Goal: Transaction & Acquisition: Purchase product/service

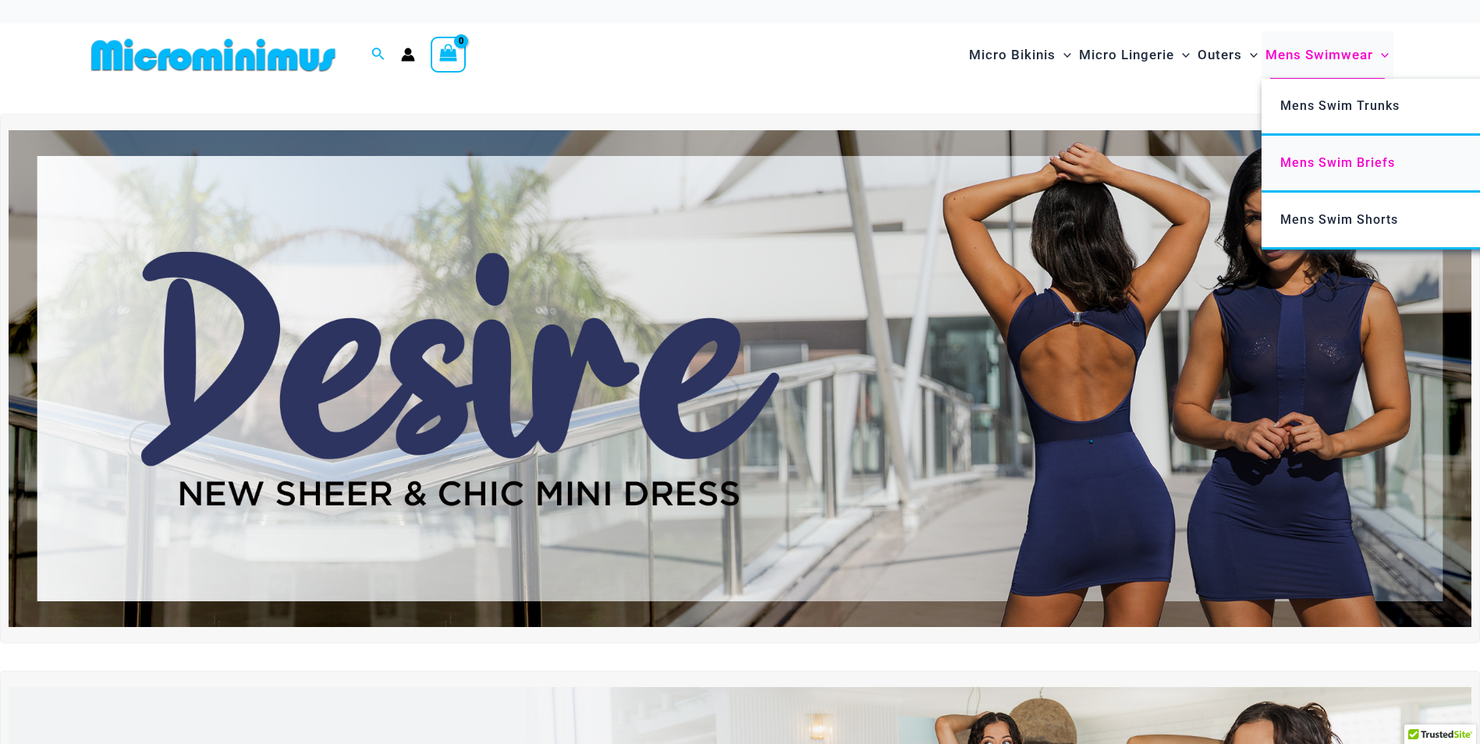
click at [1364, 165] on span "Mens Swim Briefs" at bounding box center [1337, 162] width 115 height 15
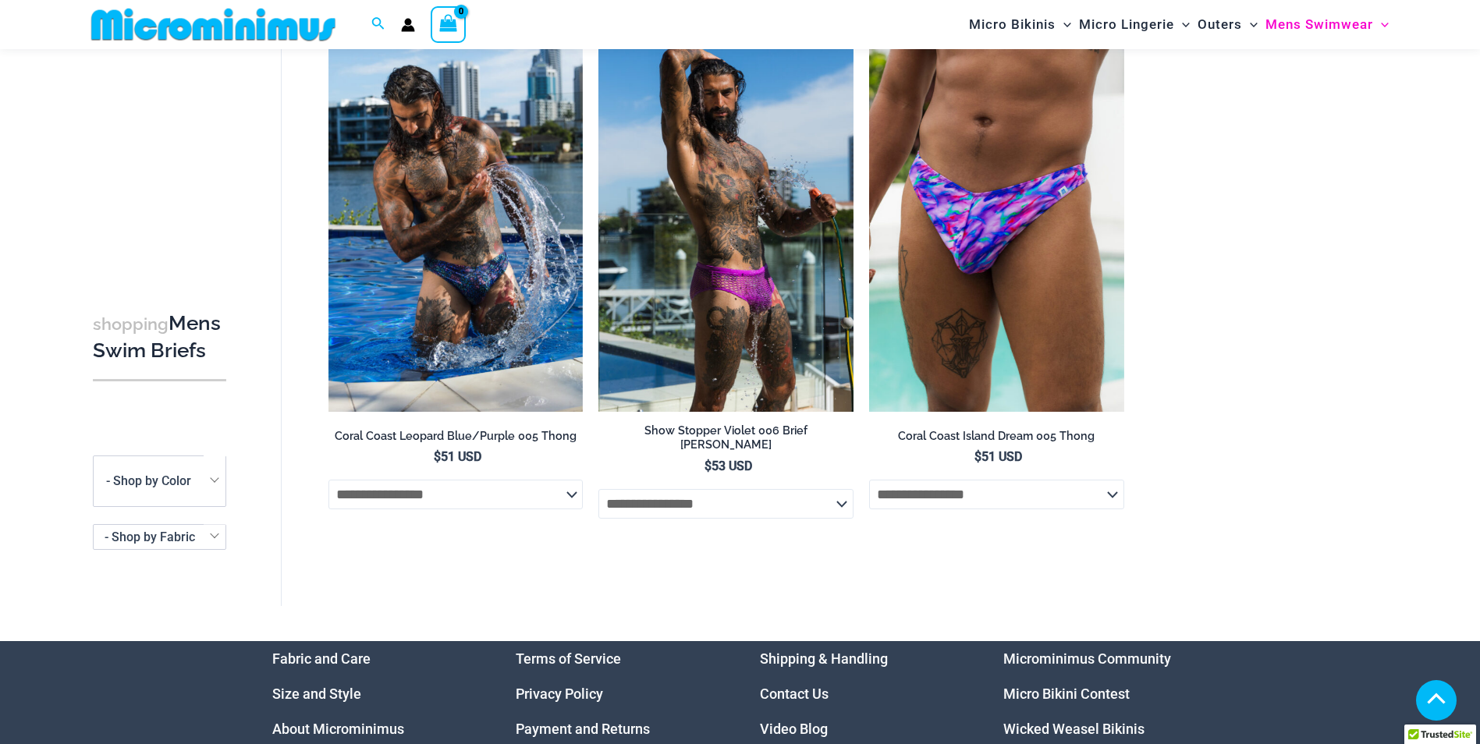
scroll to position [768, 0]
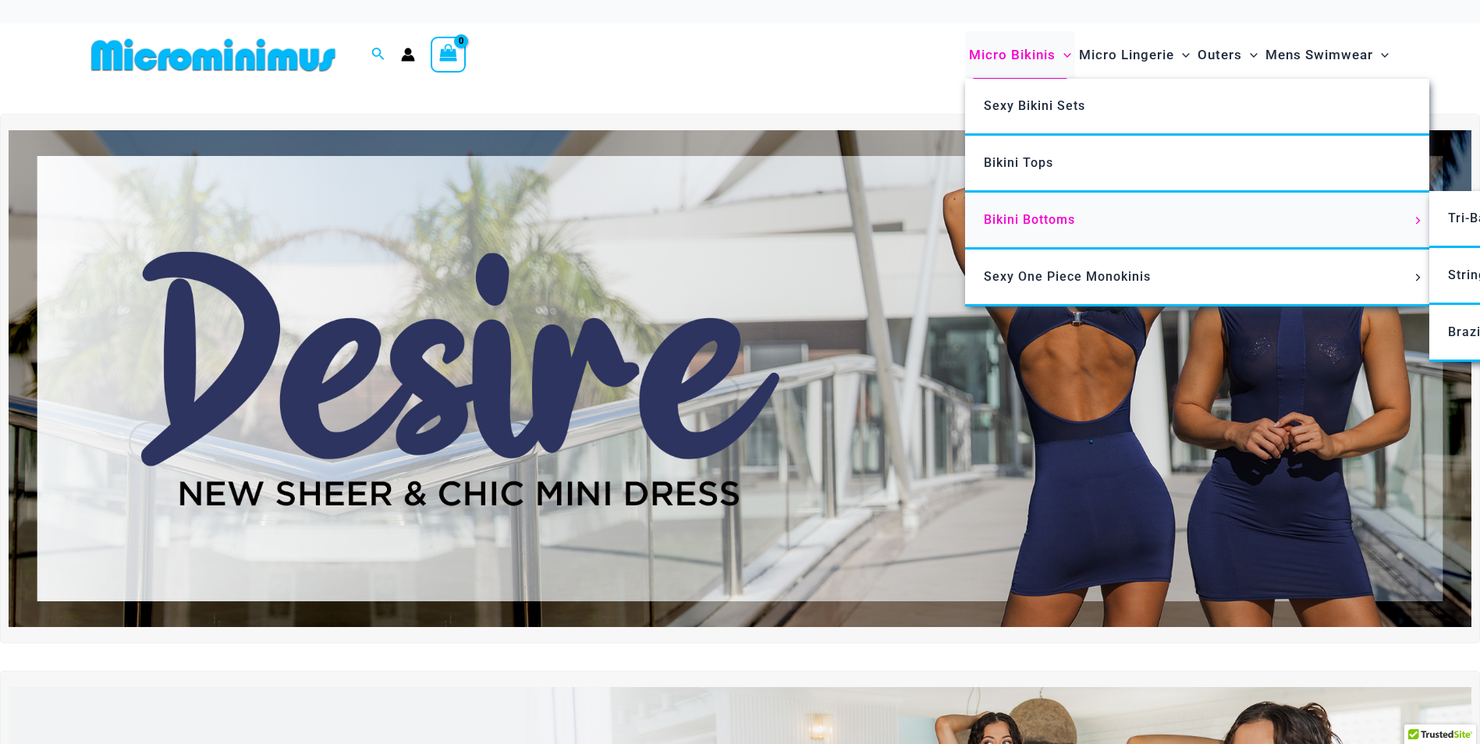
click at [1043, 214] on span "Bikini Bottoms" at bounding box center [1029, 219] width 91 height 15
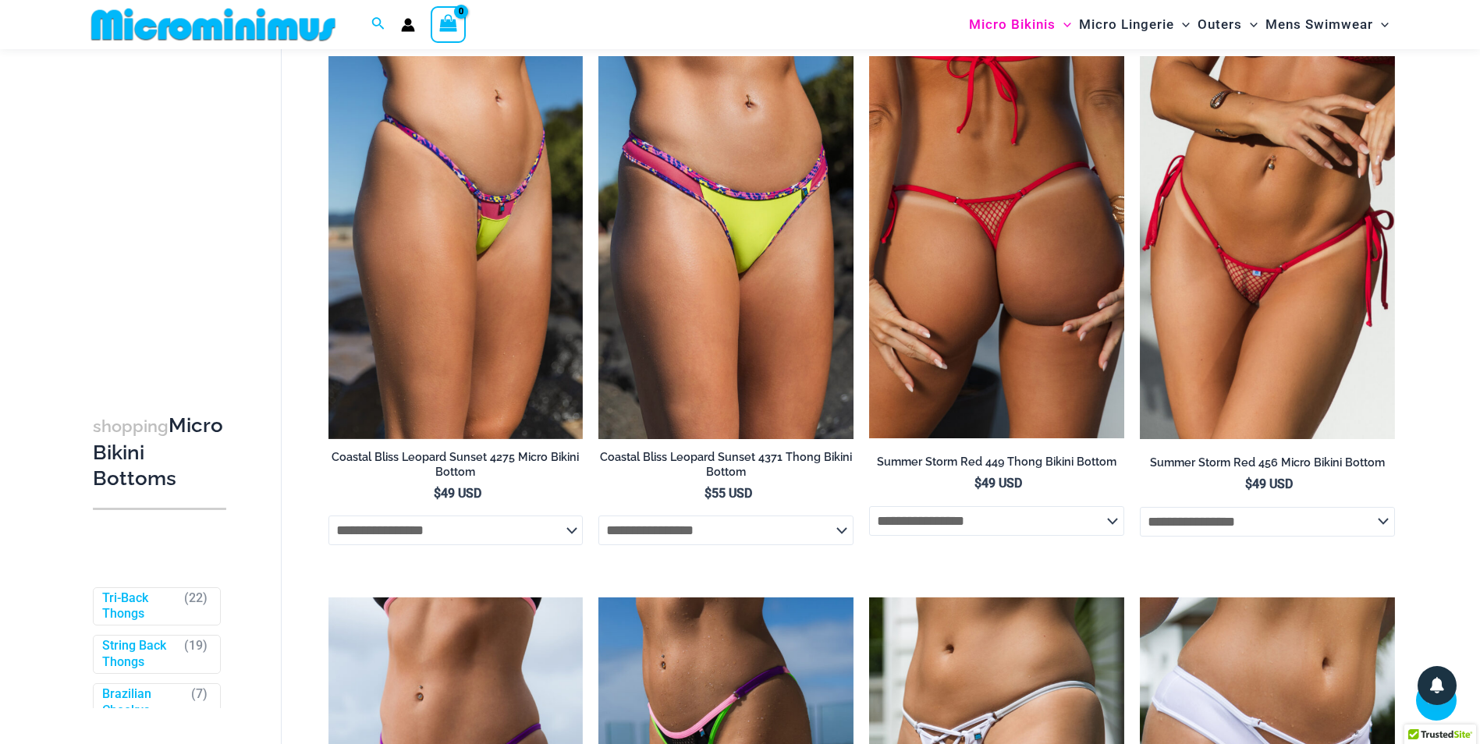
scroll to position [1860, 0]
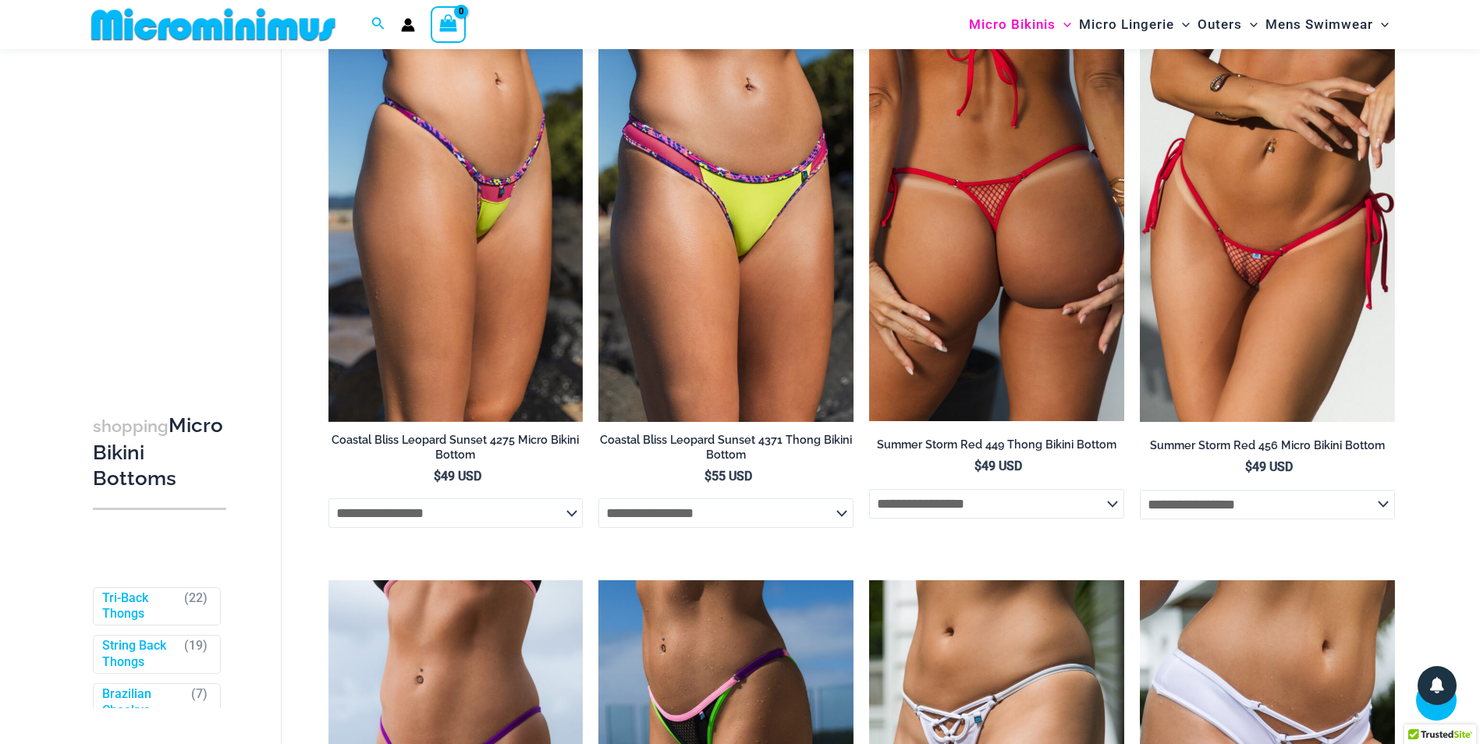
click at [1053, 193] on img at bounding box center [996, 230] width 255 height 382
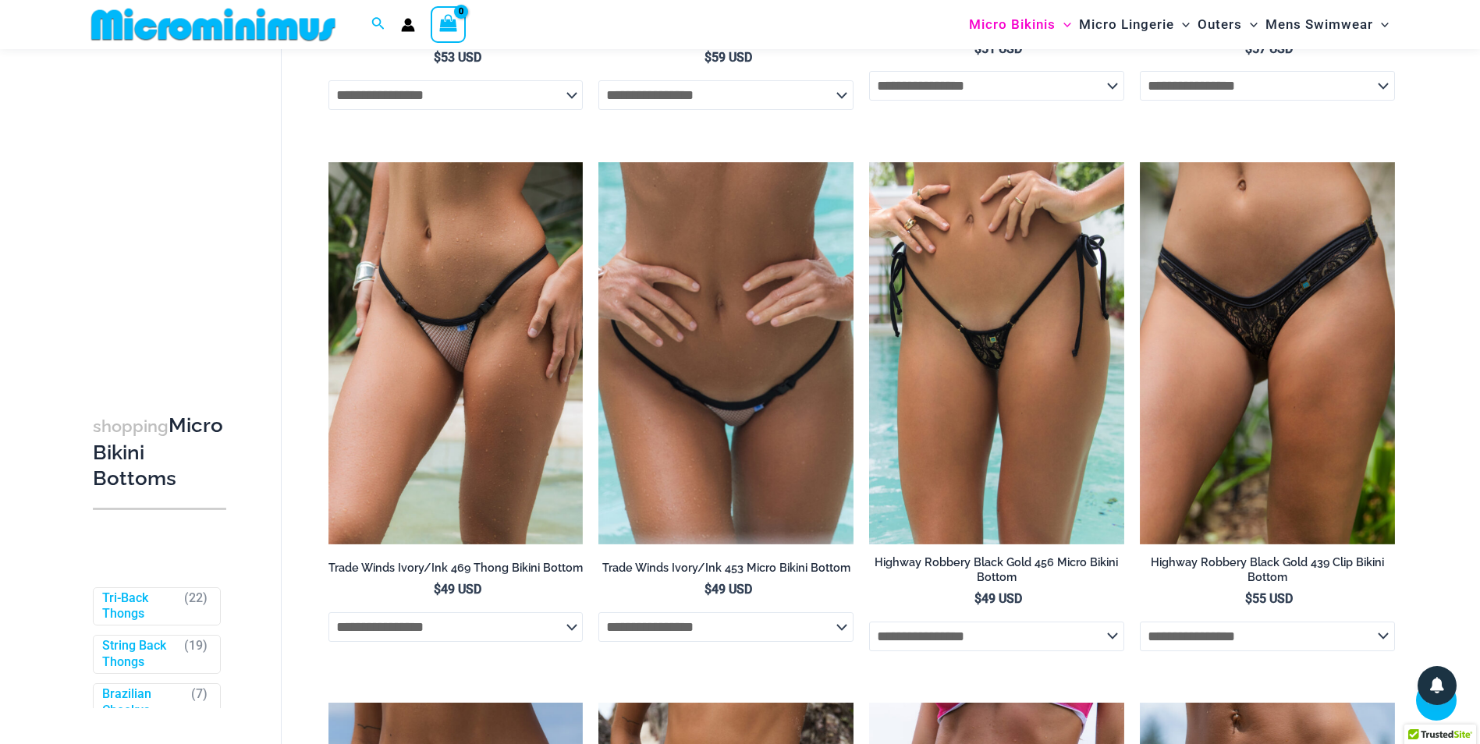
scroll to position [2875, 0]
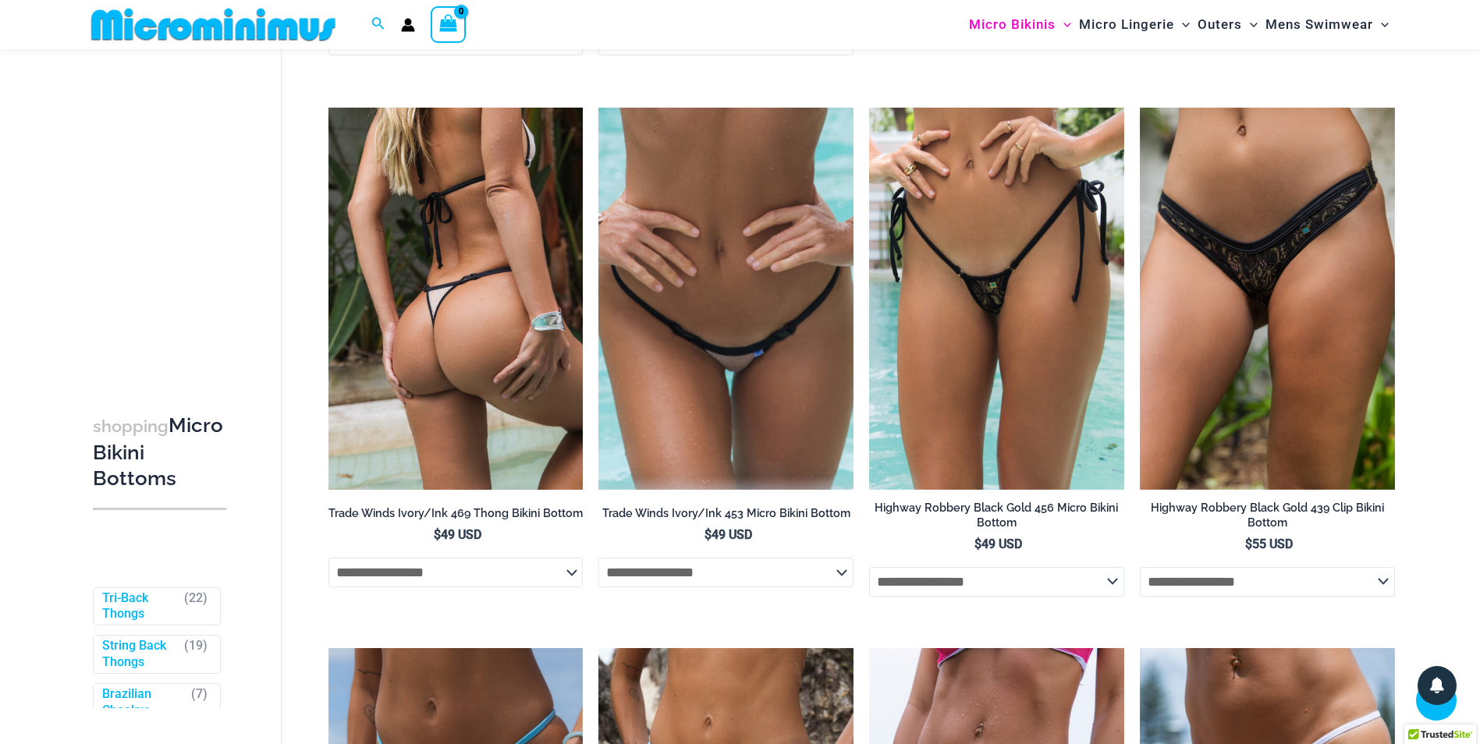
click at [521, 282] on img at bounding box center [455, 299] width 255 height 382
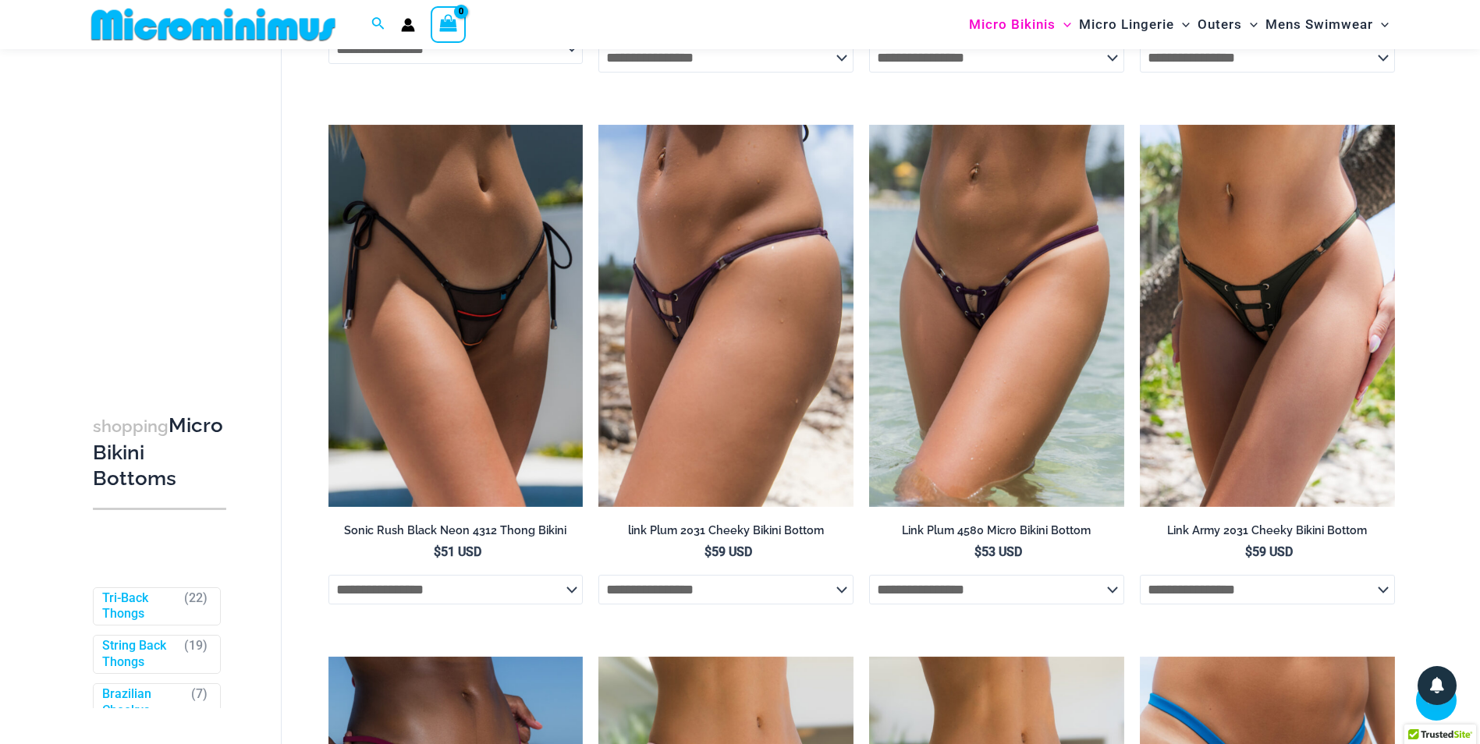
scroll to position [3967, 0]
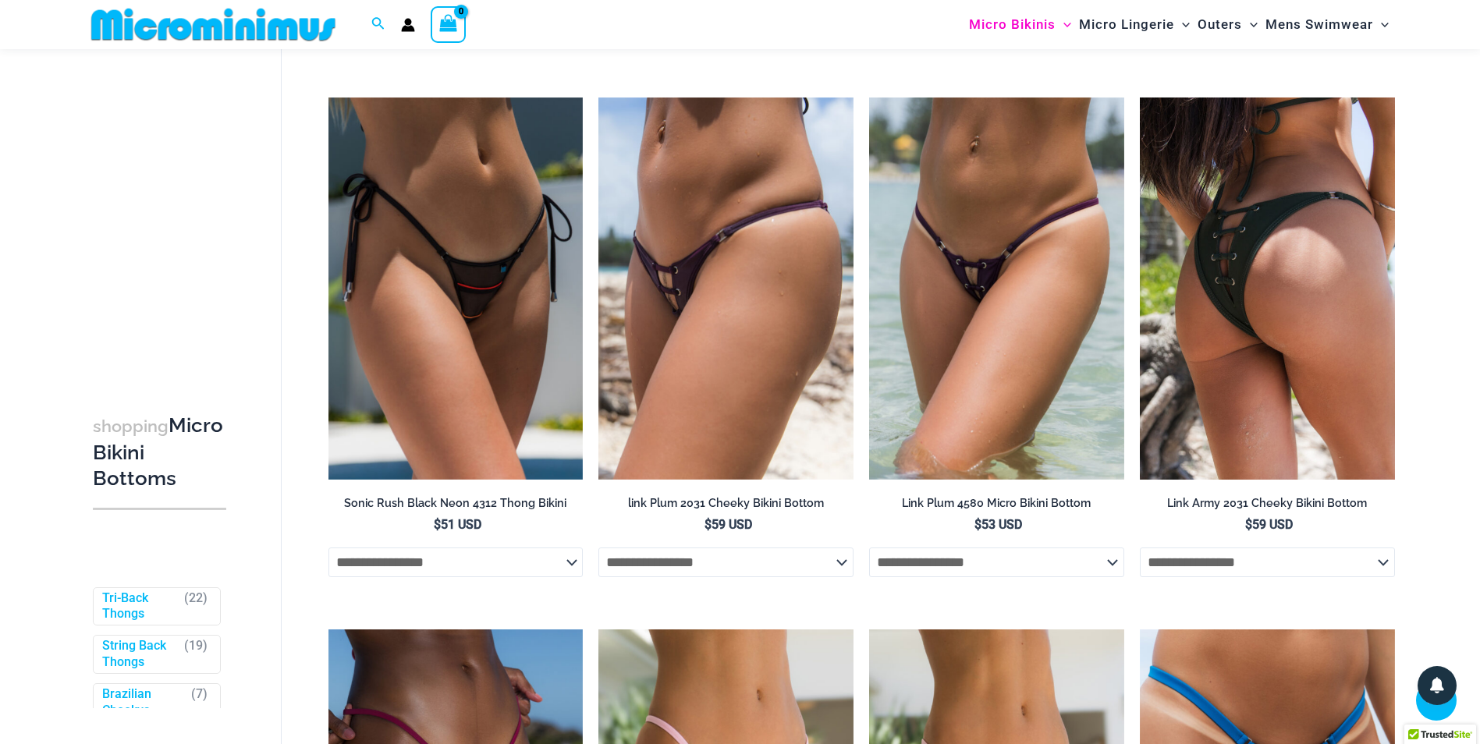
click at [1311, 345] on img at bounding box center [1267, 289] width 255 height 382
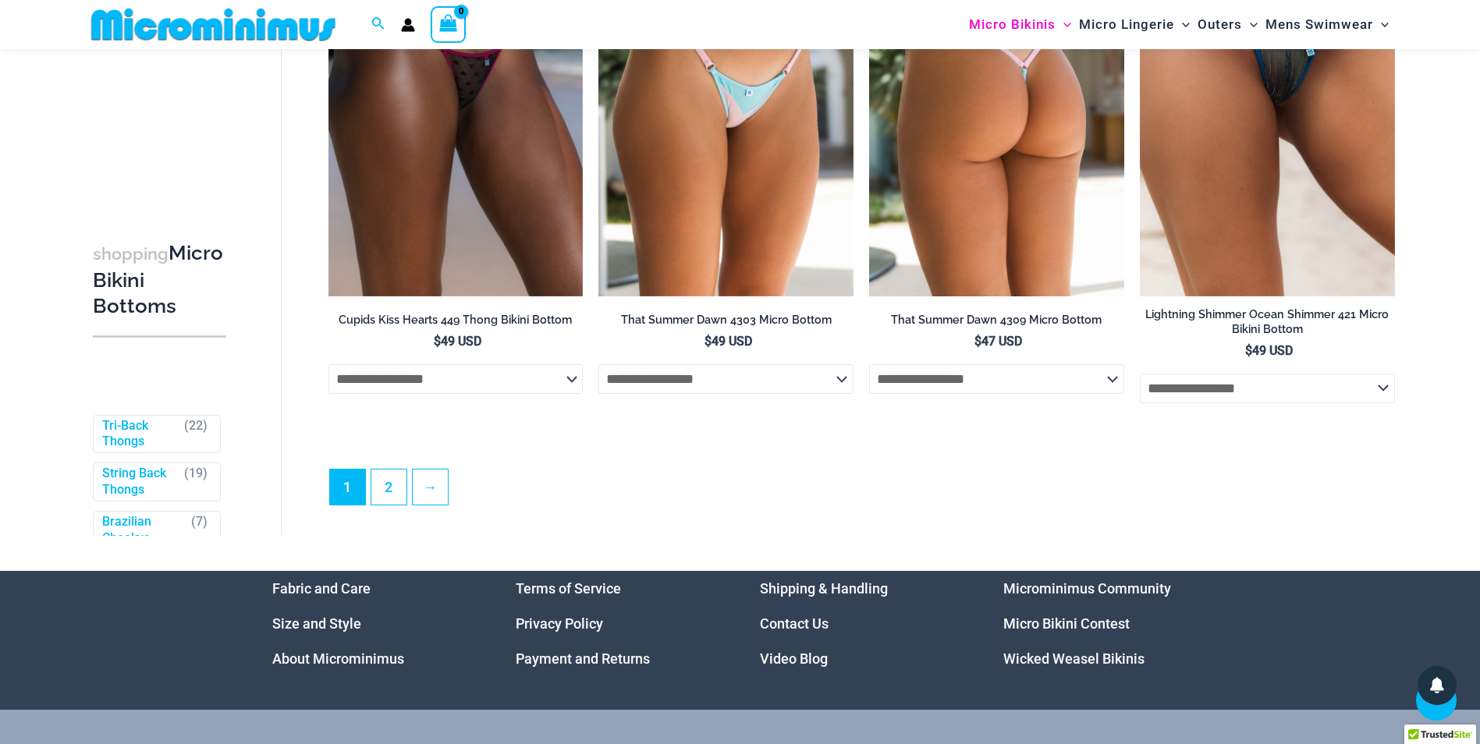
scroll to position [4747, 0]
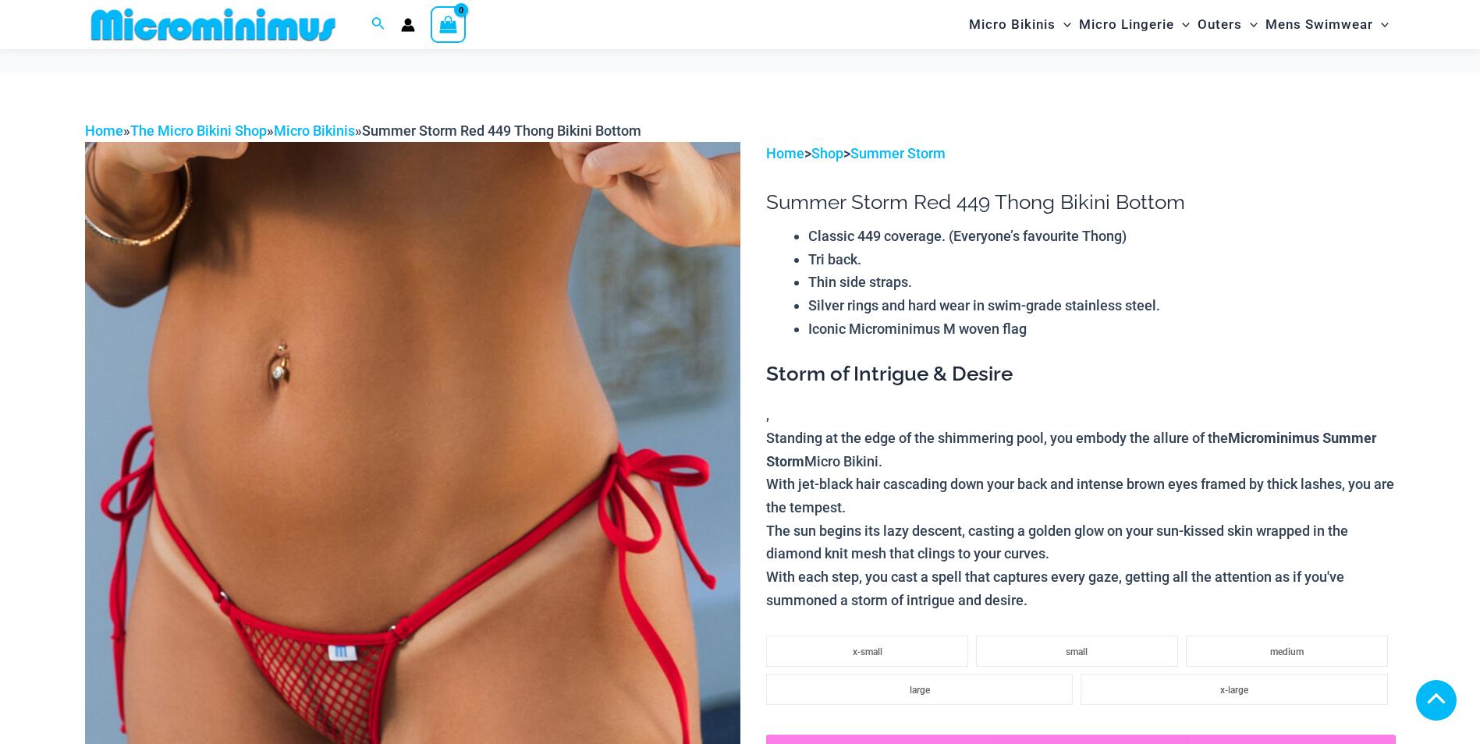
scroll to position [854, 0]
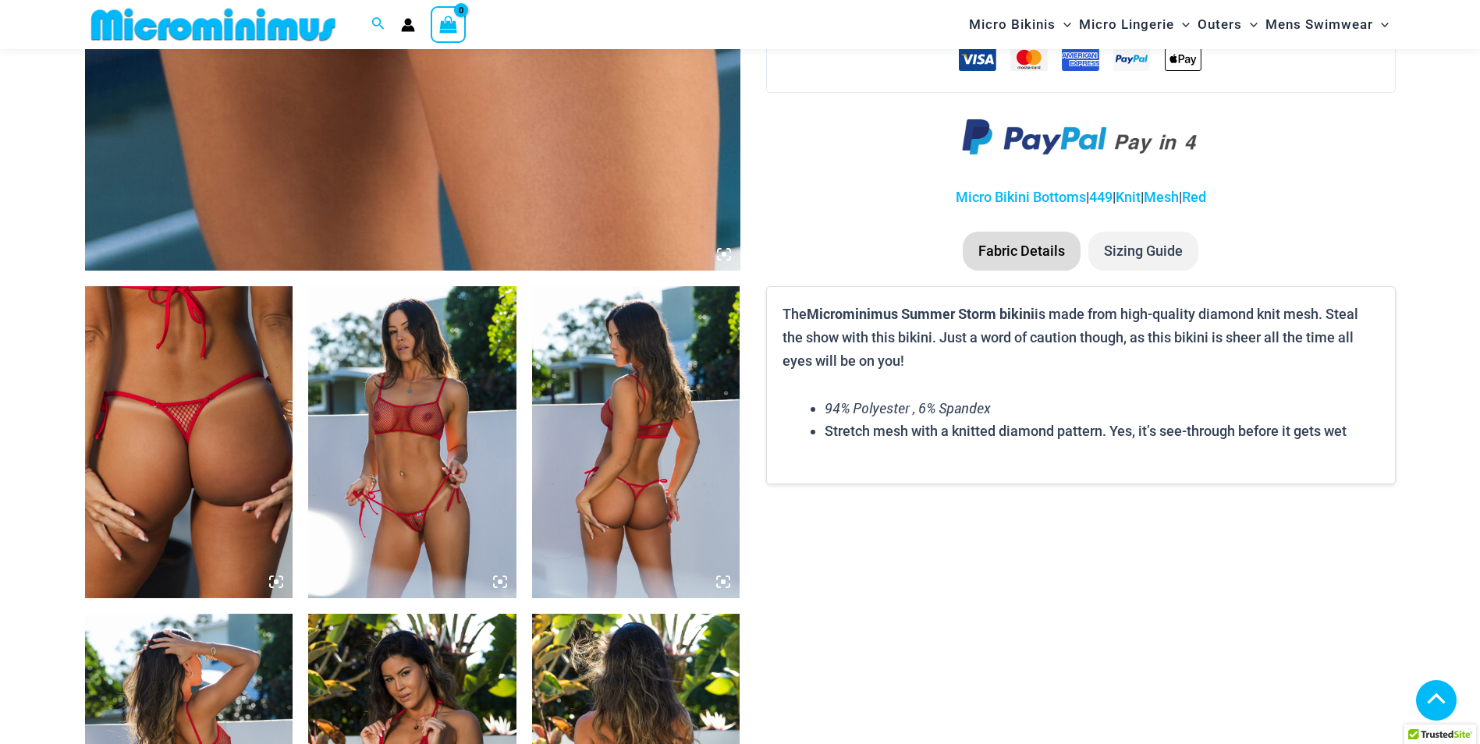
click at [392, 440] on img at bounding box center [412, 442] width 208 height 312
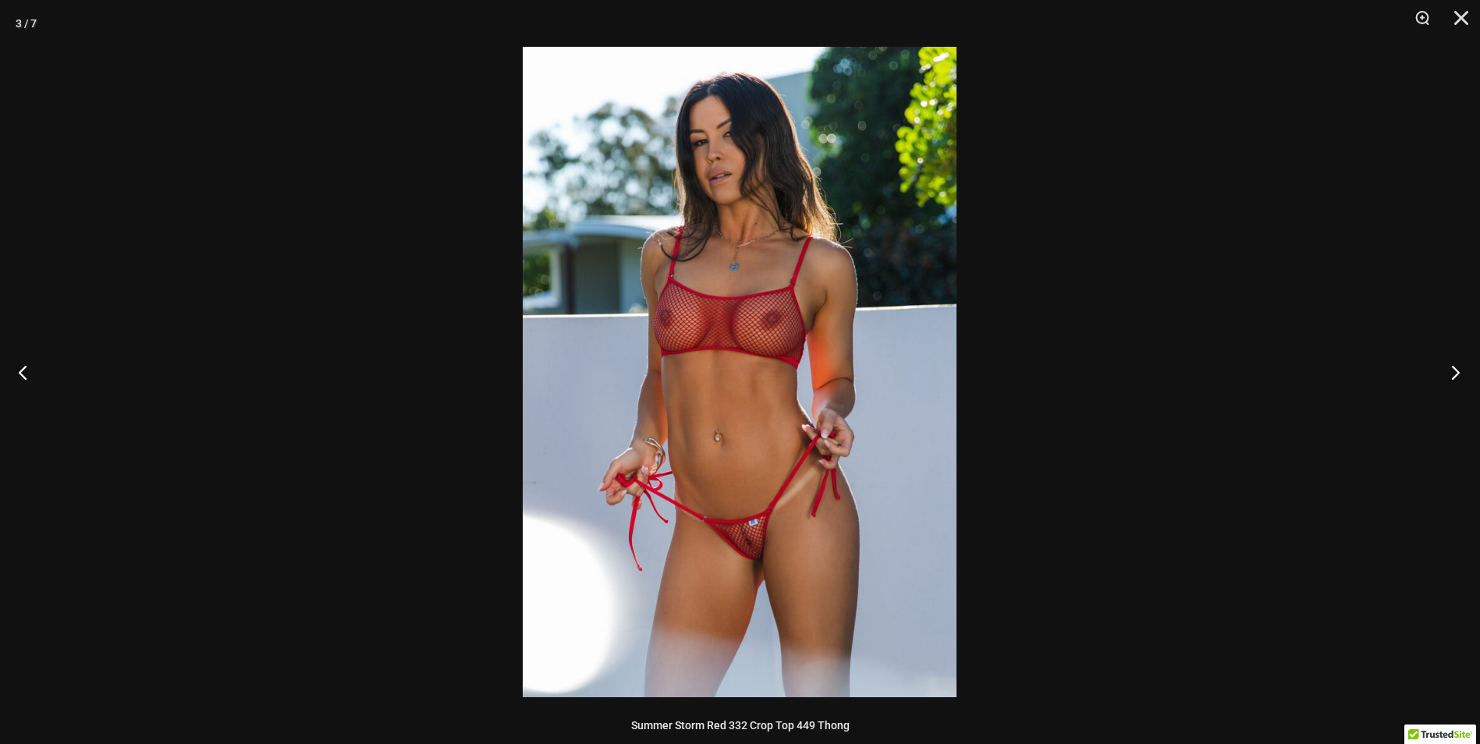
click at [1446, 370] on button "Next" at bounding box center [1450, 372] width 59 height 78
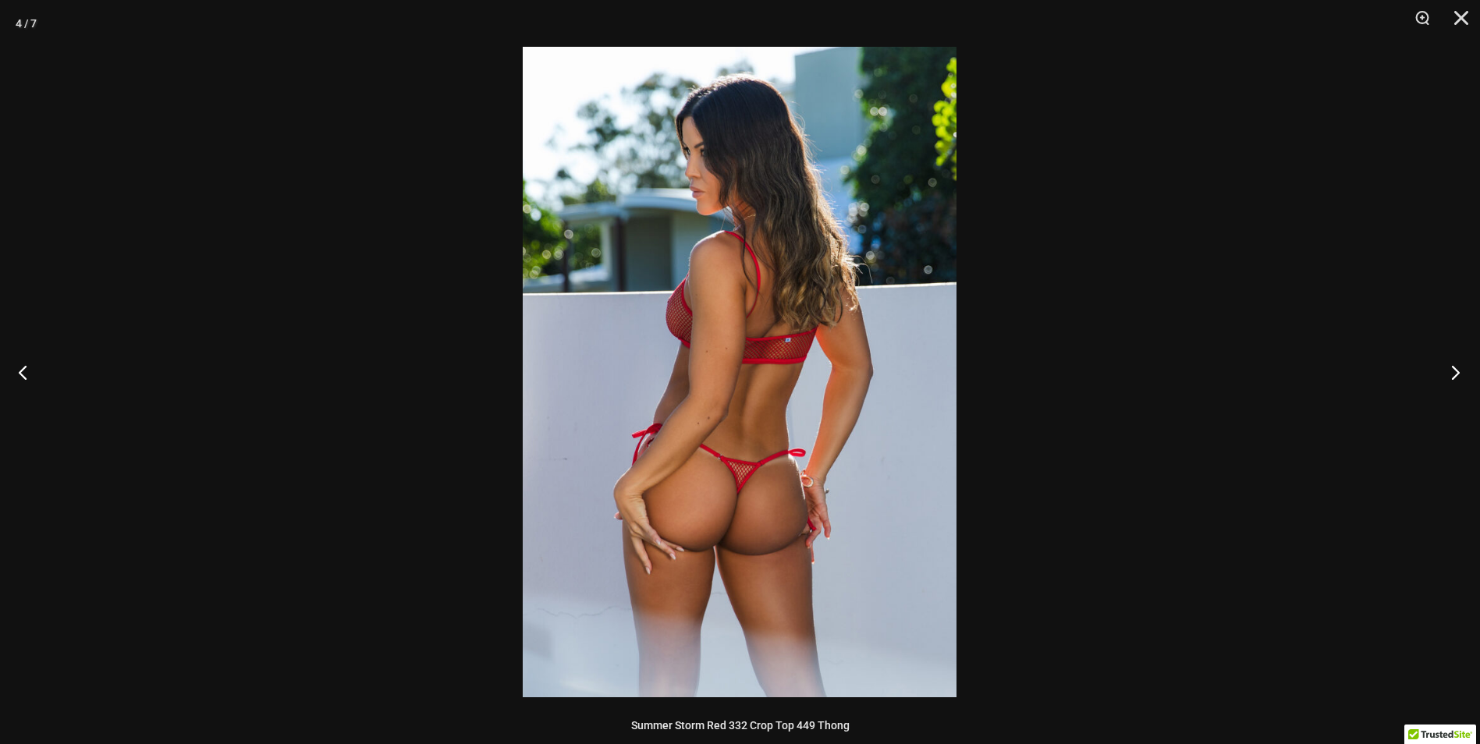
click at [1446, 370] on button "Next" at bounding box center [1450, 372] width 59 height 78
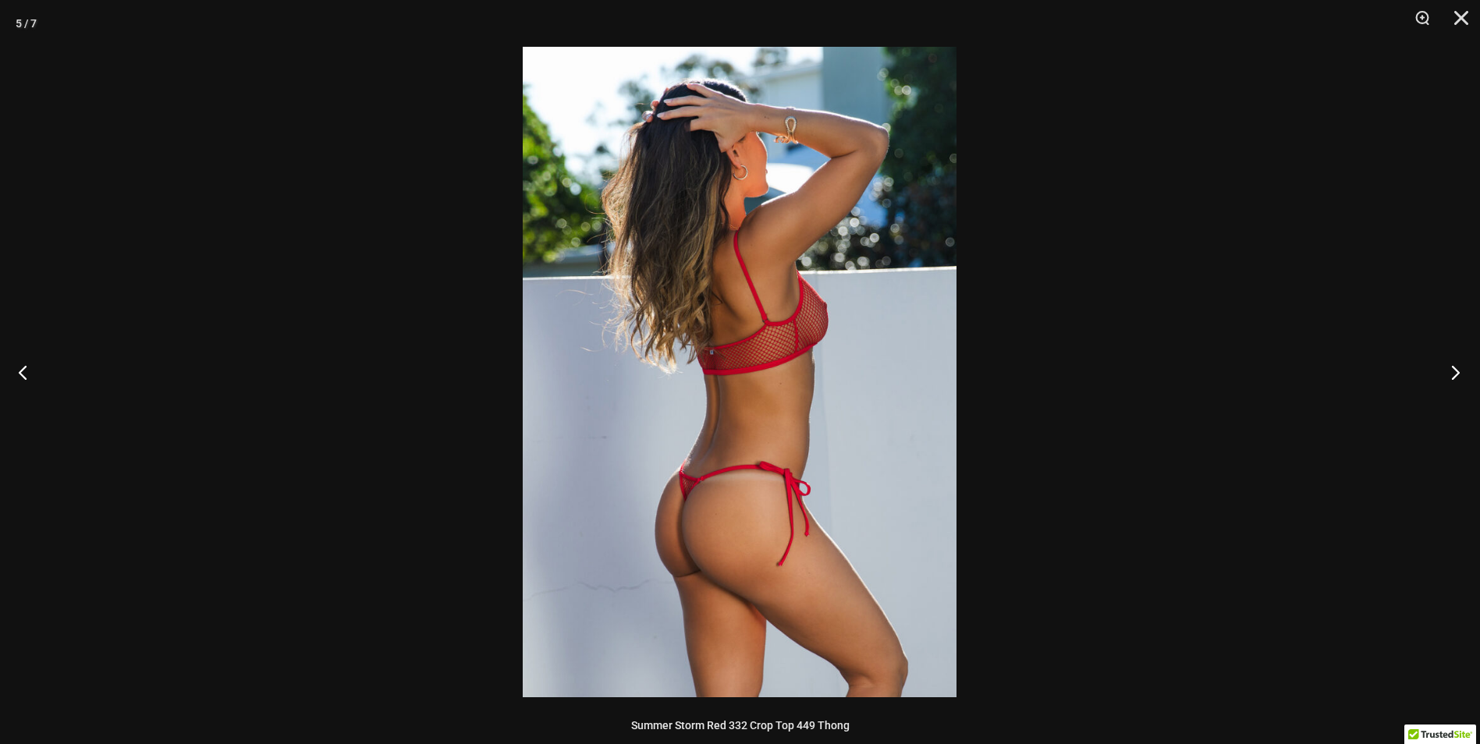
click at [1446, 370] on button "Next" at bounding box center [1450, 372] width 59 height 78
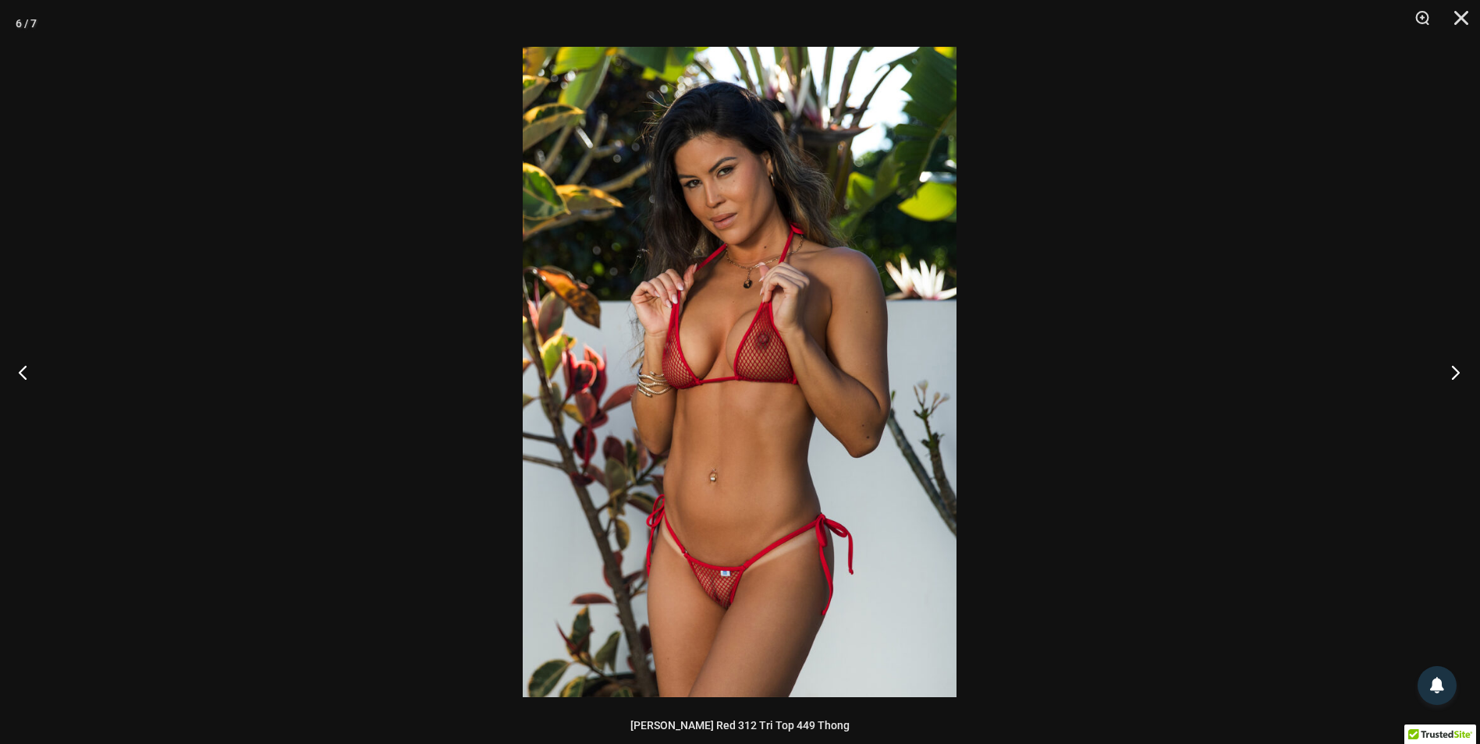
click at [1446, 370] on button "Next" at bounding box center [1450, 372] width 59 height 78
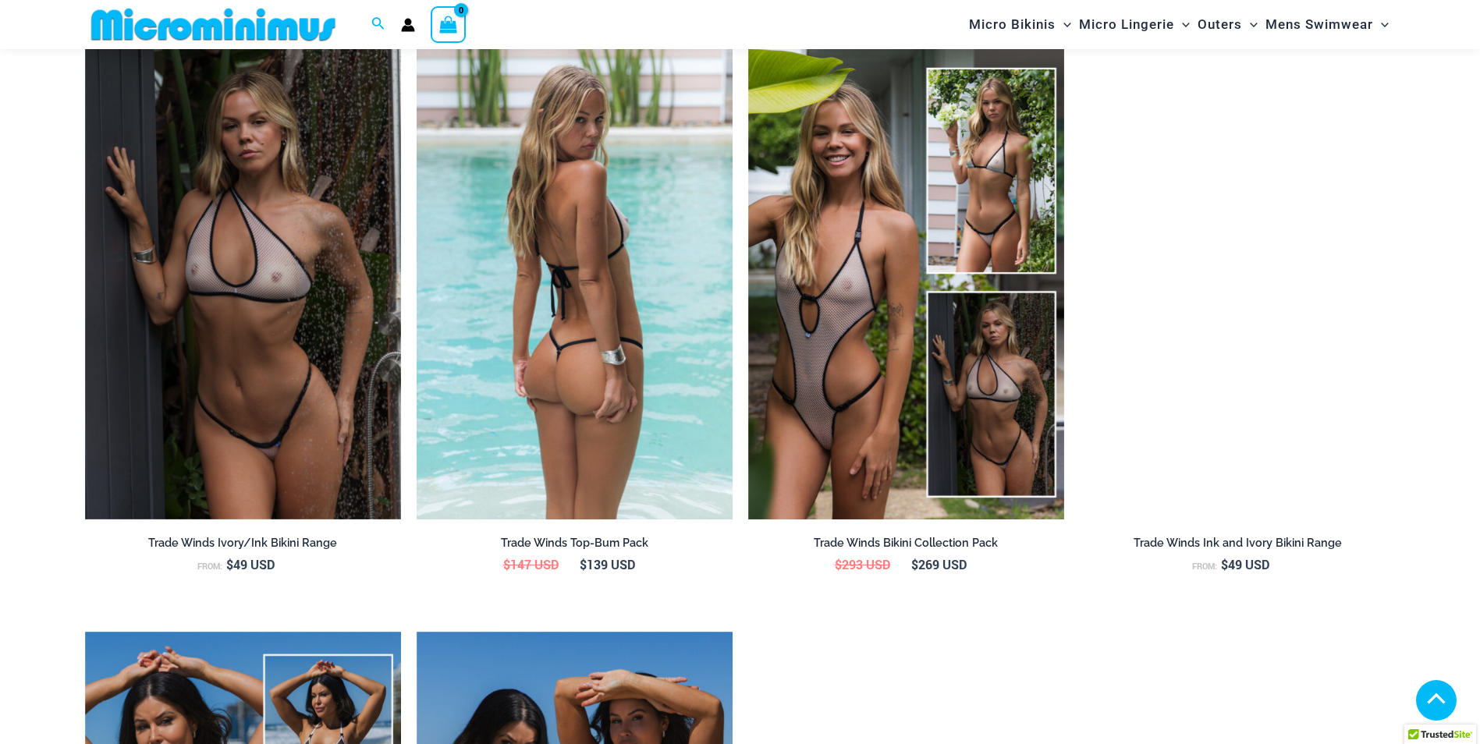
scroll to position [2488, 0]
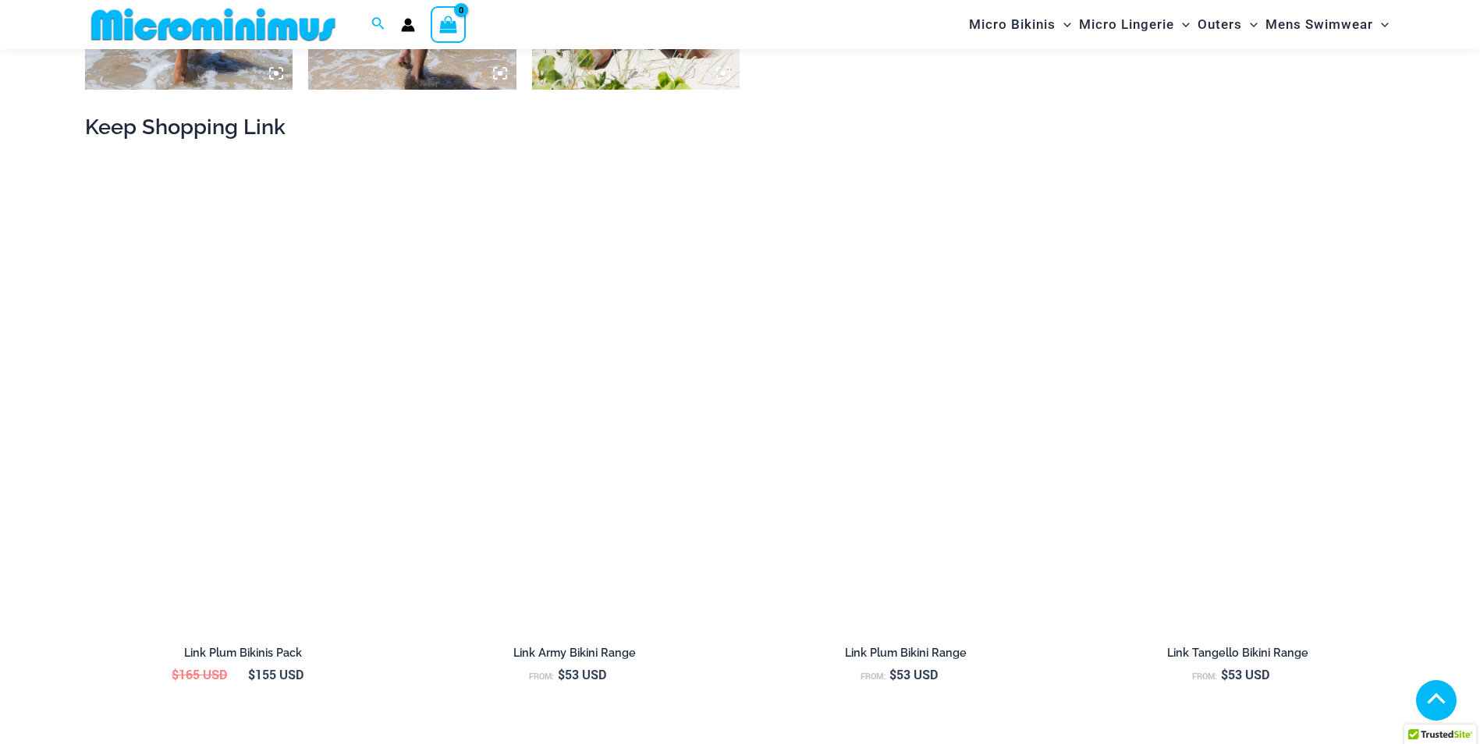
scroll to position [1786, 0]
